Goal: Task Accomplishment & Management: Use online tool/utility

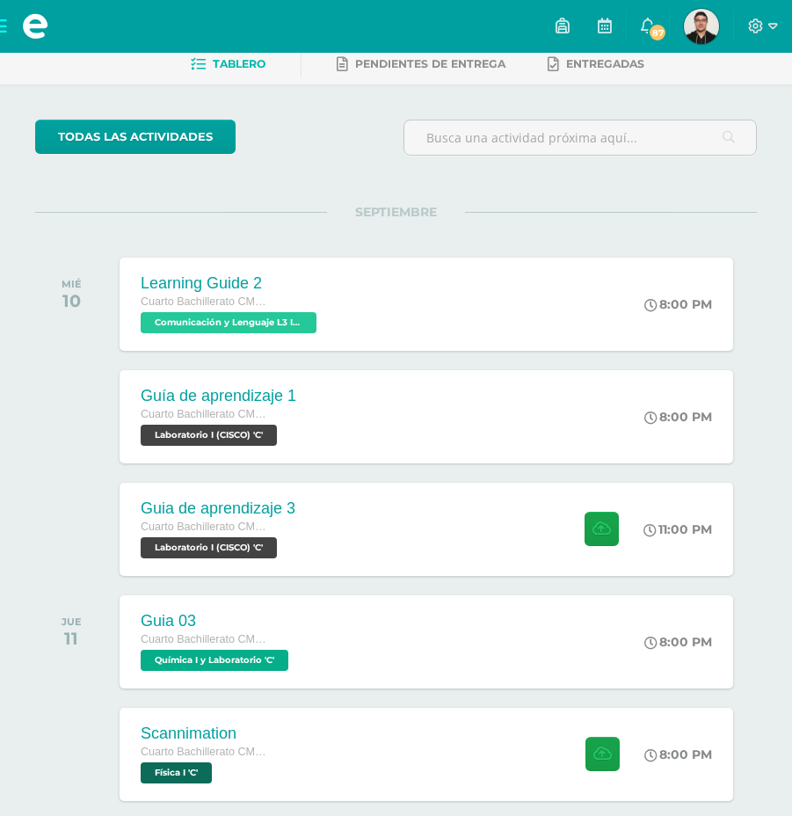
scroll to position [176, 0]
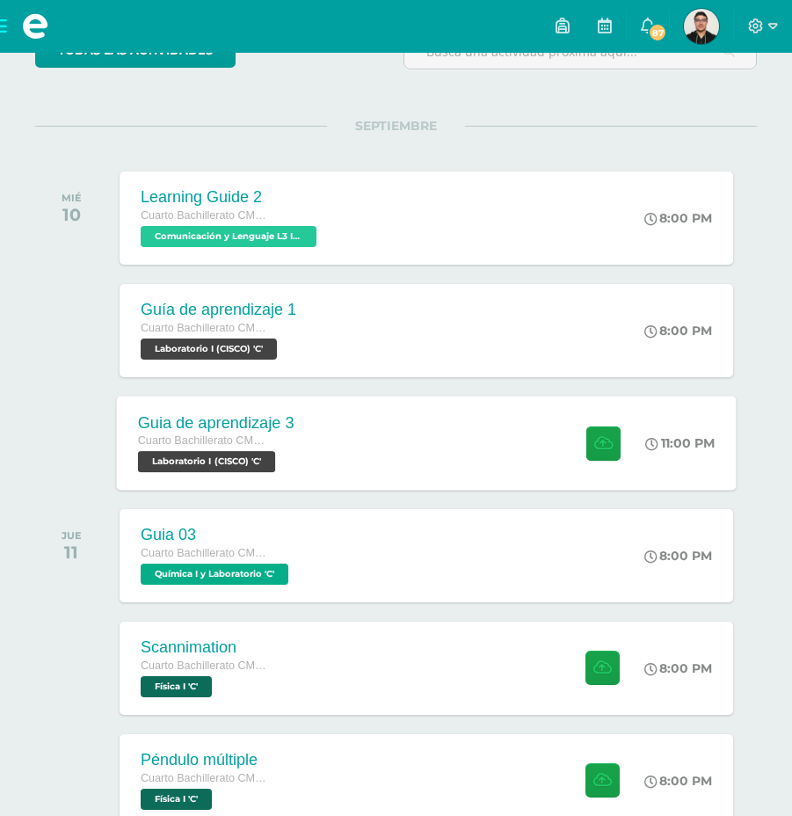
click at [228, 454] on span "Laboratorio I (CISCO) 'C'" at bounding box center [207, 461] width 138 height 21
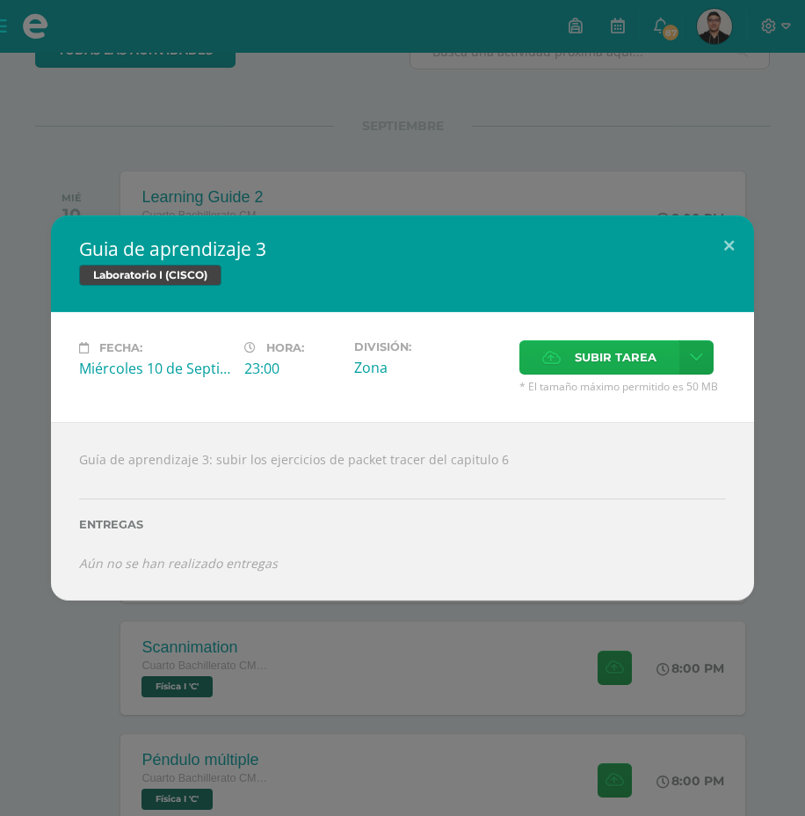
click at [578, 367] on span "Subir tarea" at bounding box center [616, 357] width 82 height 33
click at [0, 0] on input "Subir tarea" at bounding box center [0, 0] width 0 height 0
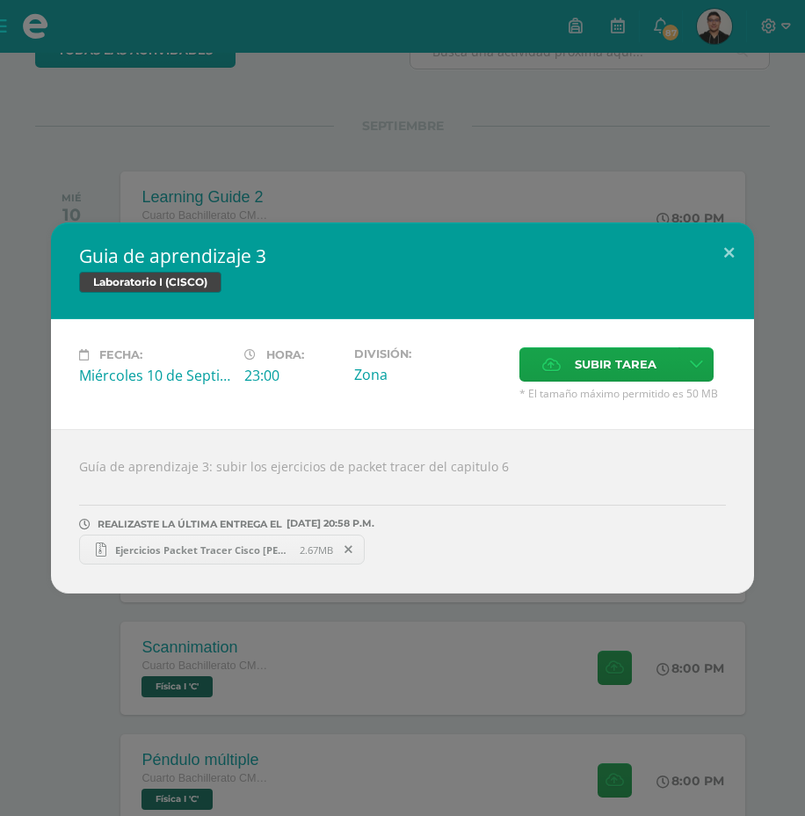
click at [187, 553] on span "Ejercicios Packet Tracer Cisco [PERSON_NAME] IV C 20.zip" at bounding box center [202, 549] width 193 height 13
click at [599, 185] on div "Guia de aprendizaje 3 Laboratorio I (CISCO) Fecha: [DATE] Hora: 23:00 División:…" at bounding box center [402, 408] width 805 height 816
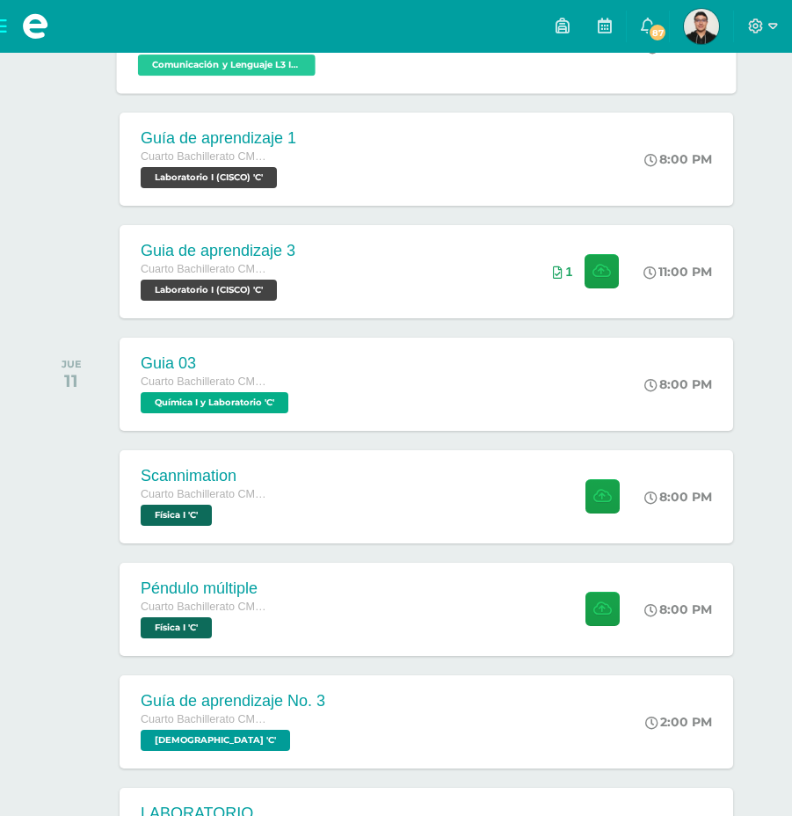
scroll to position [615, 0]
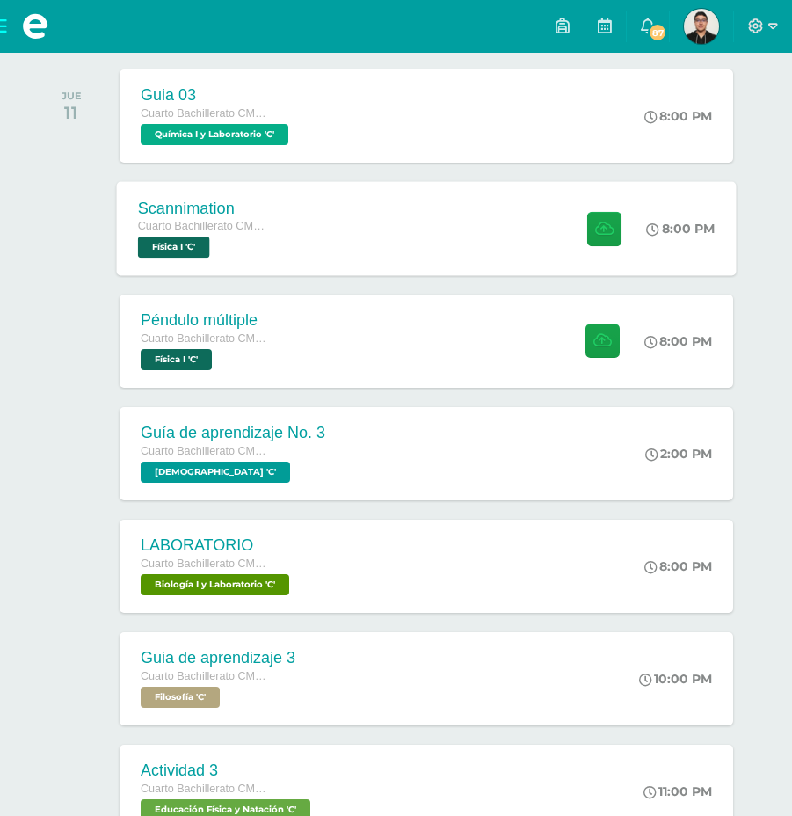
click at [484, 229] on div "Scannimation Cuarto Bachillerato CMP Bachillerato en CCLL con Orientación en Co…" at bounding box center [426, 228] width 620 height 94
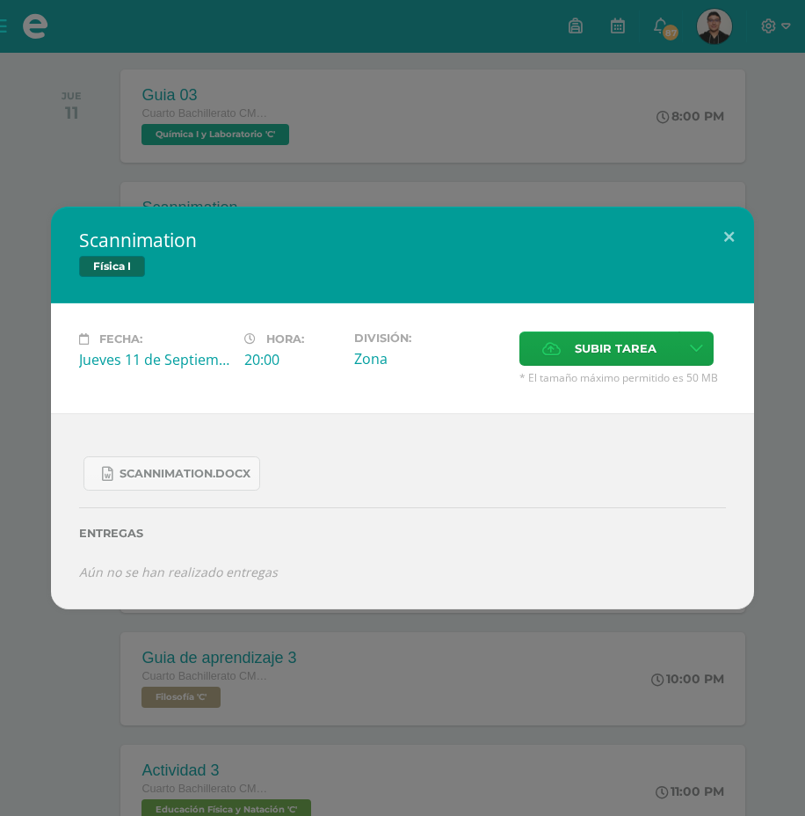
click at [504, 161] on div "Scannimation Física I Fecha: [DATE] Hora: 20:00 División: Zona Cancelar" at bounding box center [402, 408] width 805 height 816
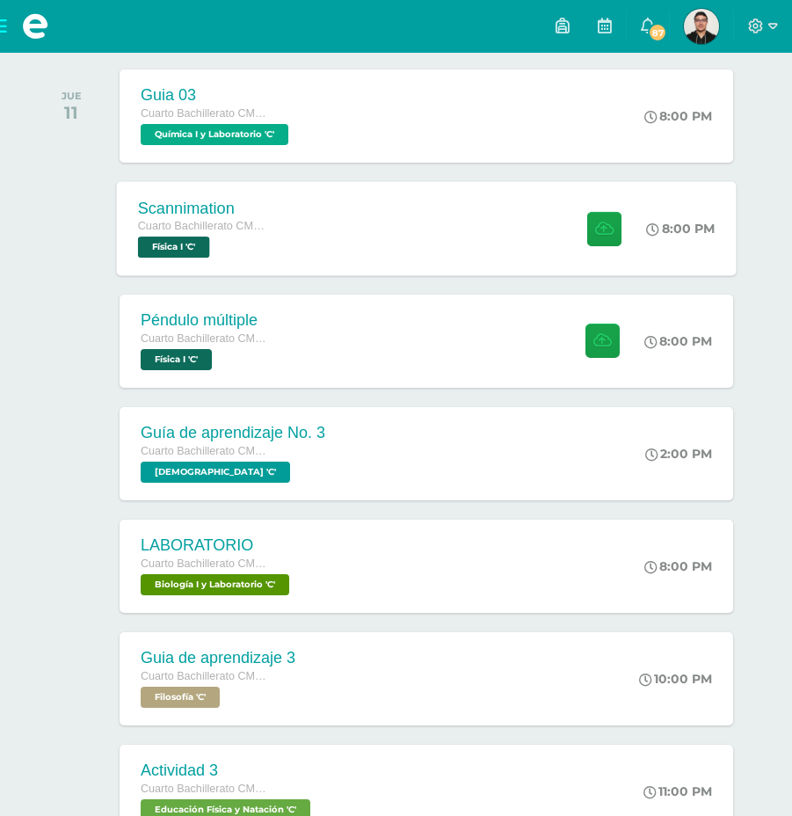
click at [455, 234] on div "Scannimation Cuarto Bachillerato CMP Bachillerato en CCLL con Orientación en Co…" at bounding box center [426, 228] width 620 height 94
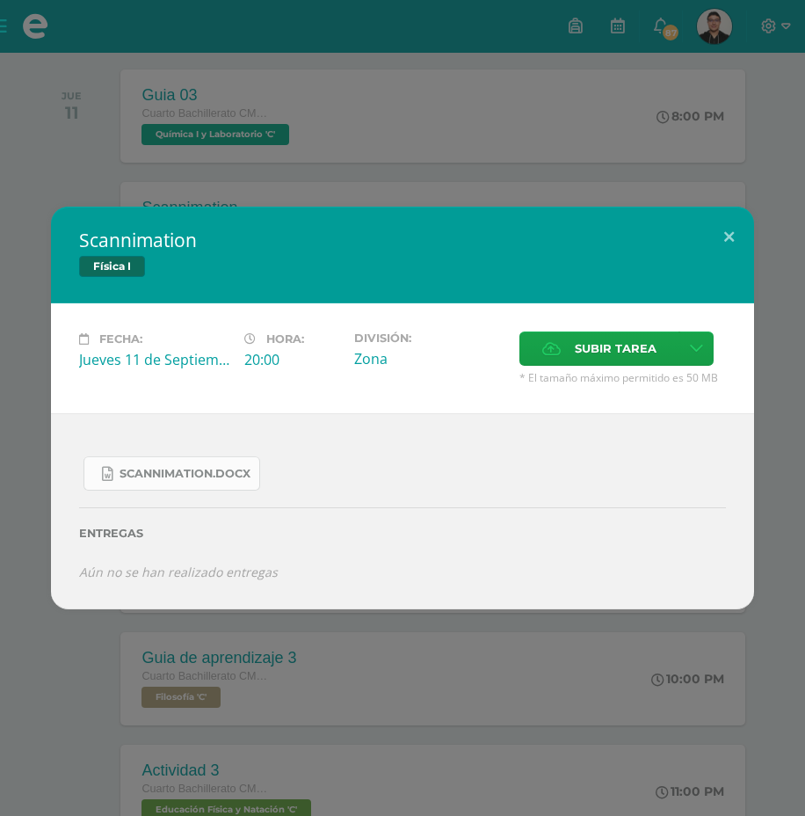
click at [199, 478] on span "Scannimation.docx" at bounding box center [185, 474] width 131 height 14
click at [644, 164] on div "Scannimation Física I Fecha: [DATE] Hora: 20:00 División: Zona Cancelar" at bounding box center [402, 408] width 805 height 816
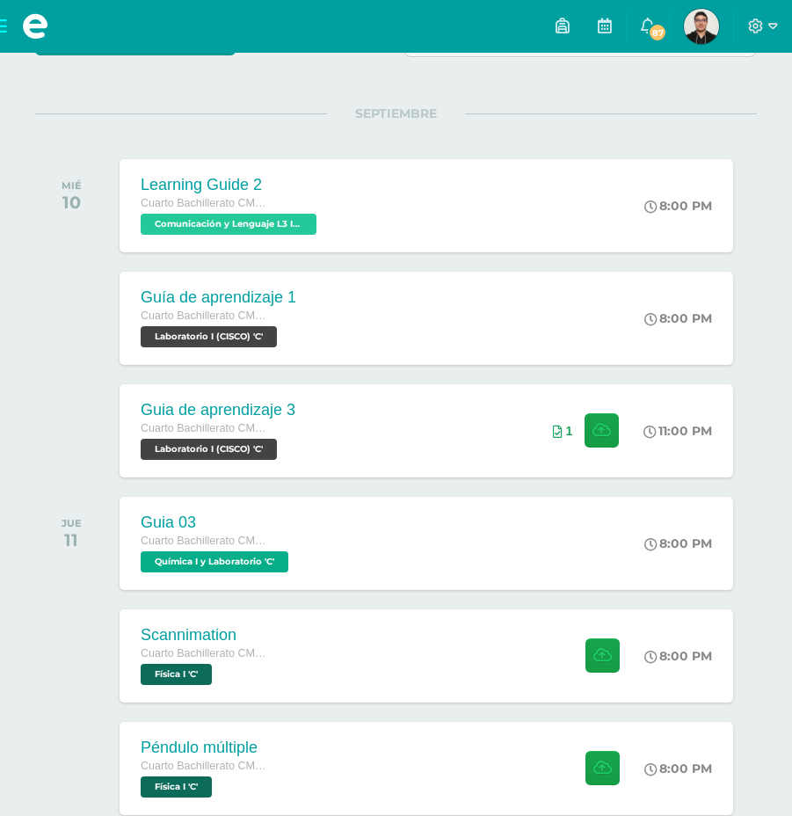
scroll to position [0, 0]
